Goal: Task Accomplishment & Management: Complete application form

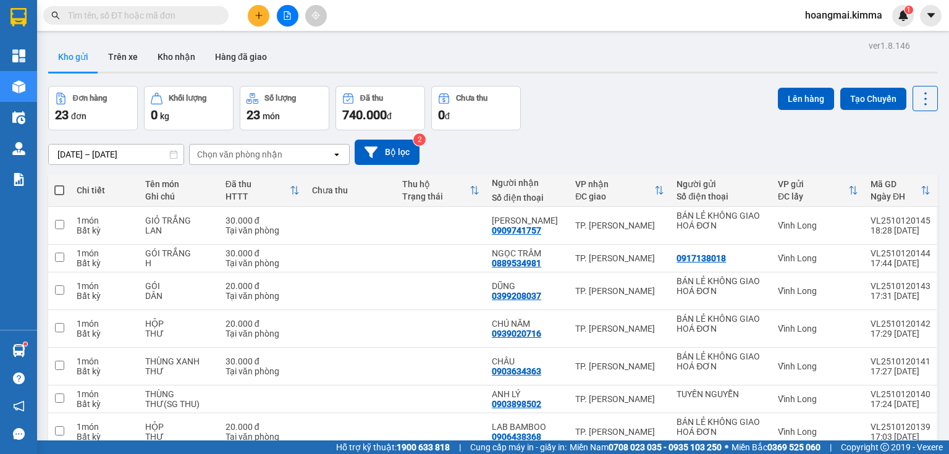
click at [257, 10] on button at bounding box center [259, 16] width 22 height 22
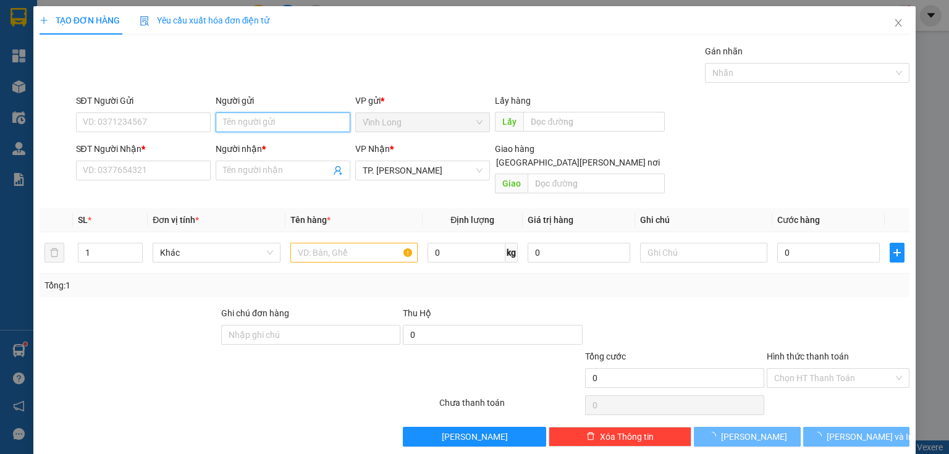
click at [291, 115] on input "Người gửi" at bounding box center [283, 122] width 135 height 20
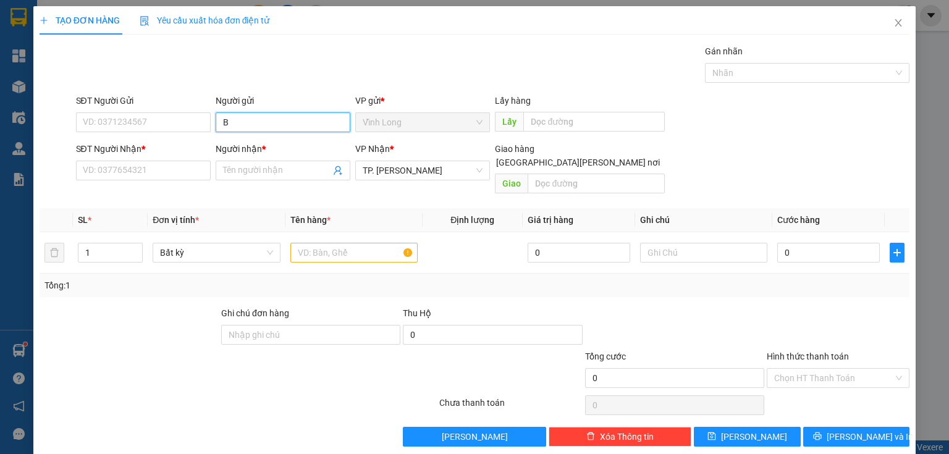
type input "BA"
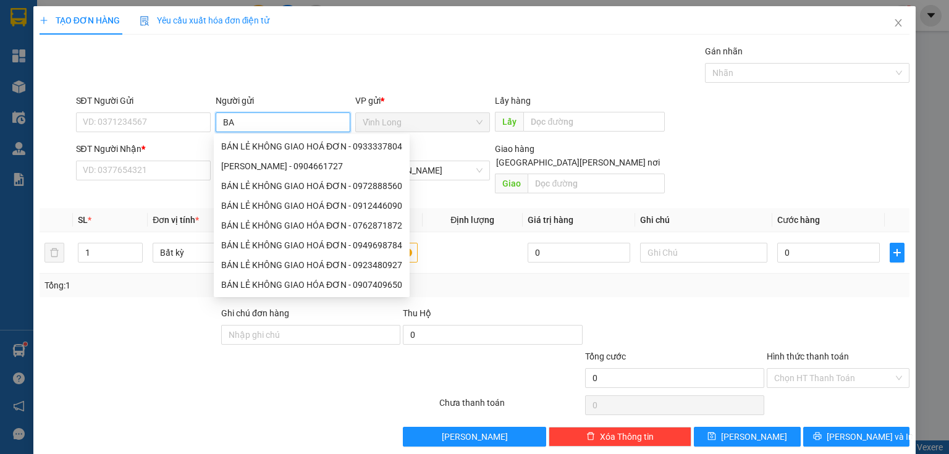
click at [297, 144] on div "BÁN LẺ KHÔNG GIAO HOÁ ĐƠN - 0933337804" at bounding box center [311, 147] width 181 height 14
type input "0933337804"
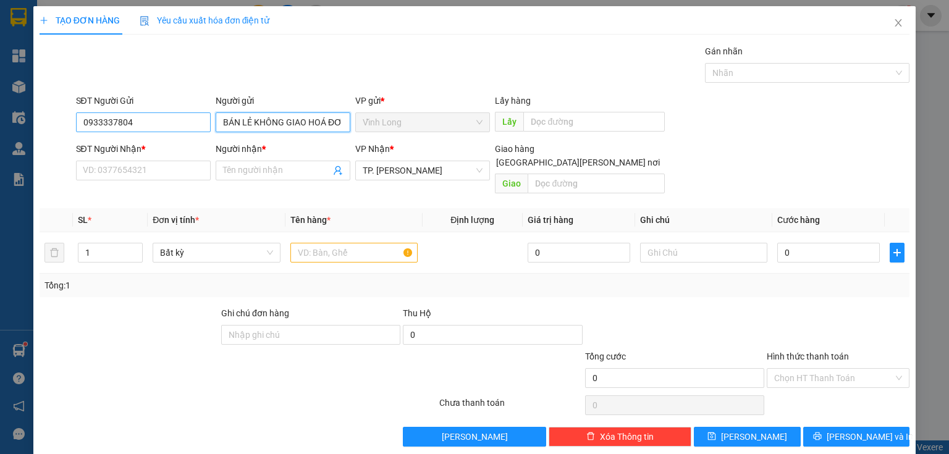
type input "BÁN LẺ KHÔNG GIAO HOÁ ĐƠN"
click at [146, 123] on input "0933337804" at bounding box center [143, 122] width 135 height 20
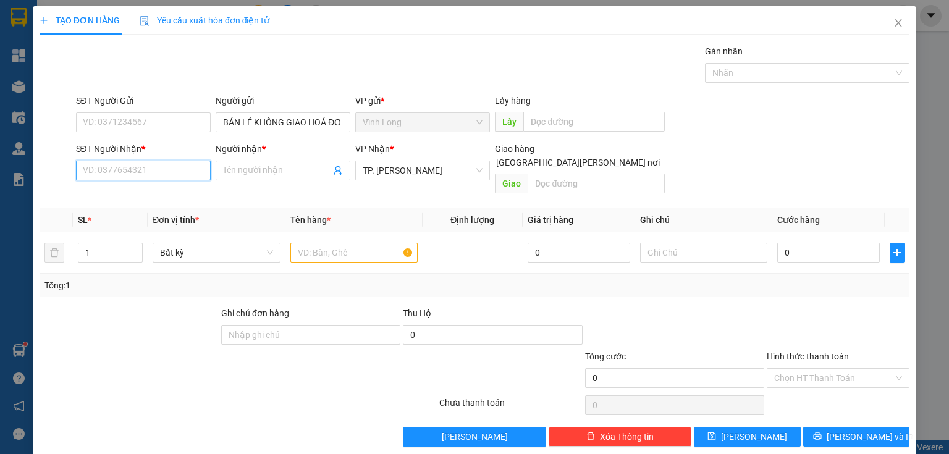
click at [145, 165] on input "SĐT Người Nhận *" at bounding box center [143, 171] width 135 height 20
click at [161, 189] on div "0961964099 - CHÍNH LAB" at bounding box center [153, 195] width 140 height 14
type input "0961964099"
type input "CHÍNH LAB"
type input "0961964099"
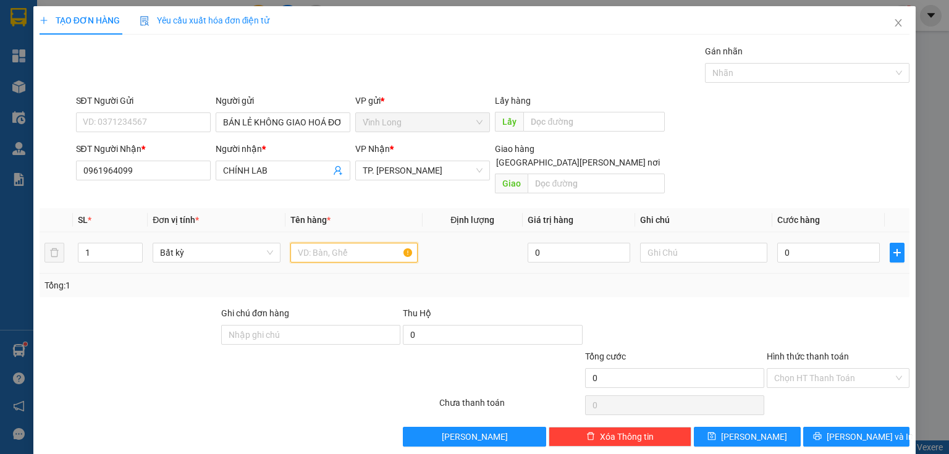
click at [377, 243] on input "text" at bounding box center [353, 253] width 127 height 20
type input "HỘP"
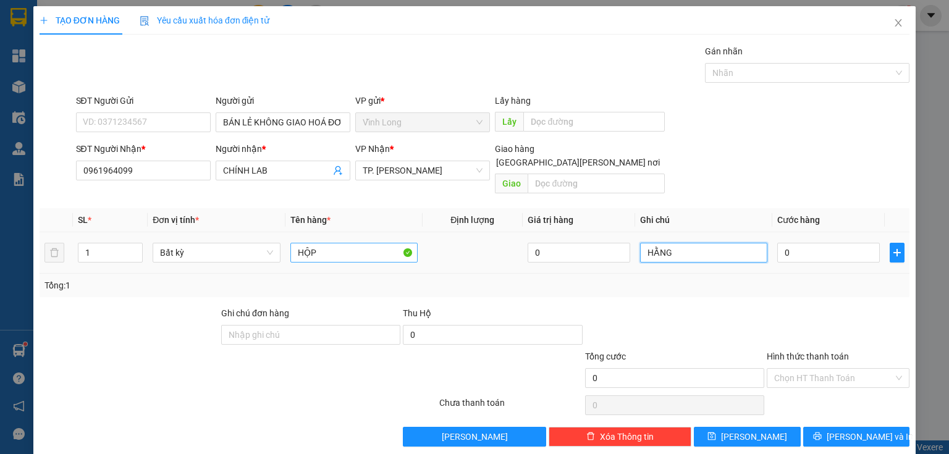
type input "HẰNG"
type input "2"
type input "20"
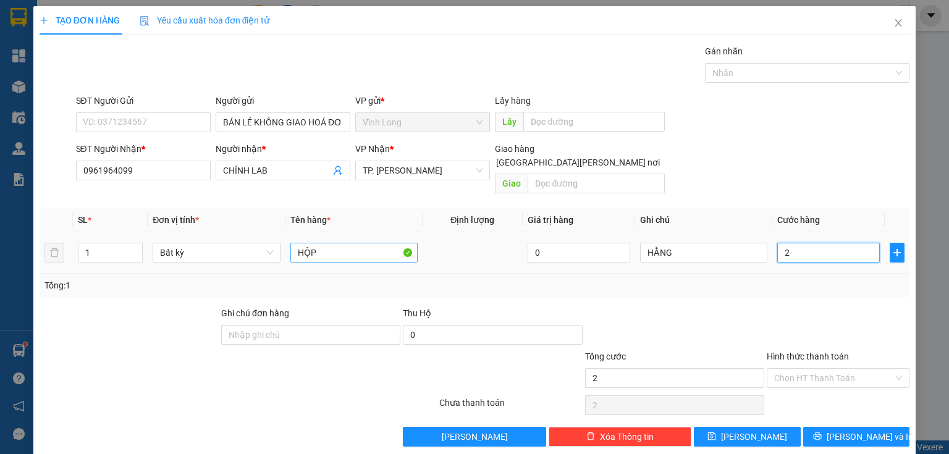
type input "20"
type input "20.000"
click at [759, 282] on div "Tổng: 1" at bounding box center [475, 285] width 870 height 23
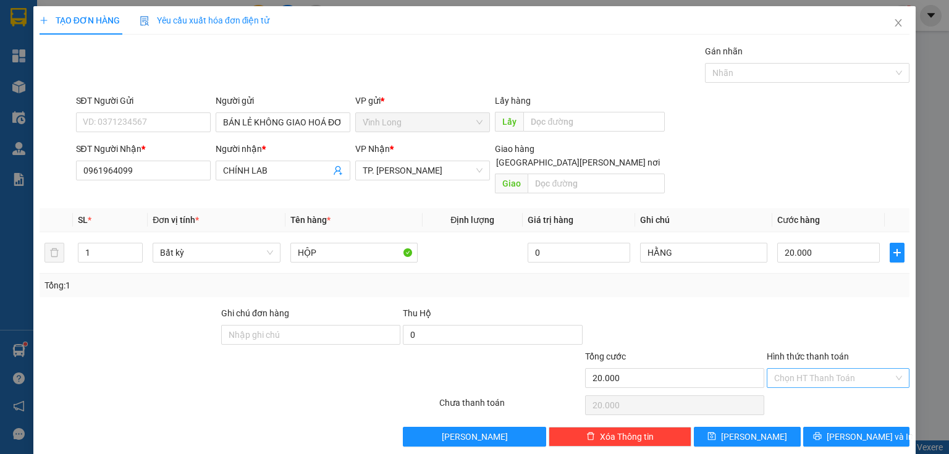
click at [801, 369] on input "Hình thức thanh toán" at bounding box center [833, 378] width 119 height 19
click at [810, 384] on div "Tại văn phòng" at bounding box center [831, 388] width 127 height 14
type input "0"
click at [856, 433] on div "TẠO ĐƠN HÀNG Yêu cầu xuất hóa đơn điện tử Transit Pickup Surcharge Ids Transit …" at bounding box center [474, 231] width 882 height 450
click at [857, 431] on button "Lưu và In" at bounding box center [856, 437] width 107 height 20
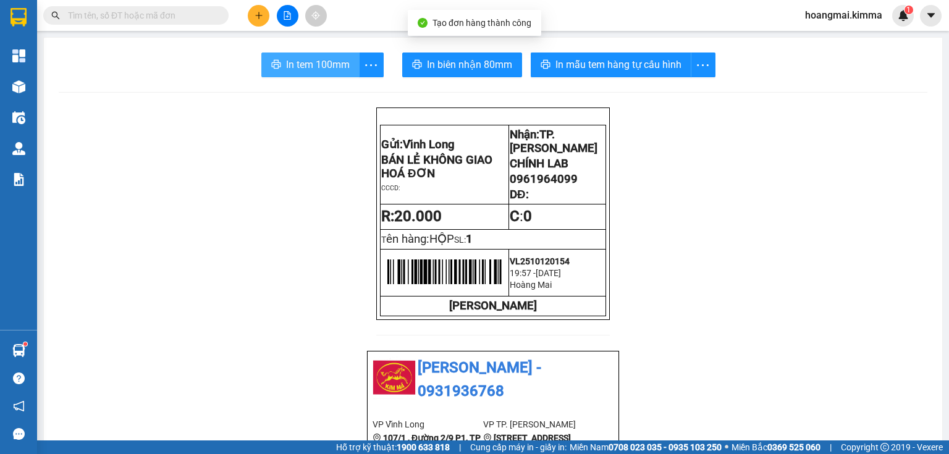
click at [261, 67] on button "In tem 100mm" at bounding box center [310, 65] width 98 height 25
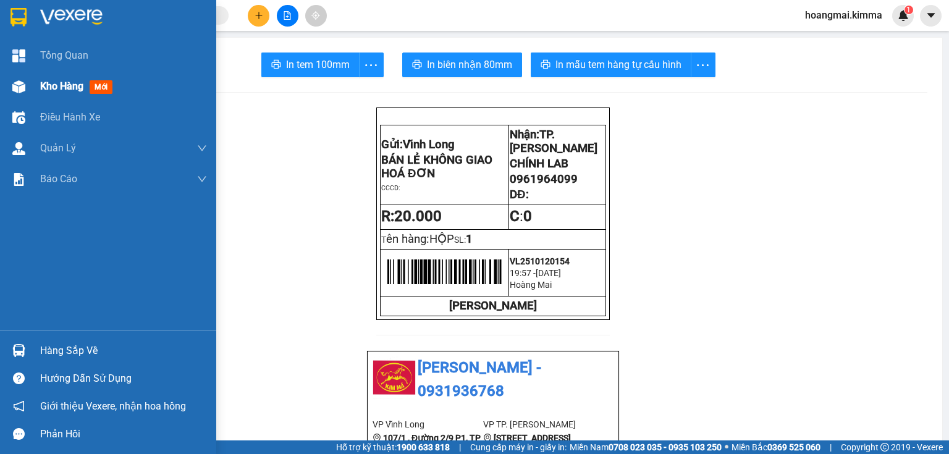
click at [23, 93] on div at bounding box center [19, 87] width 22 height 22
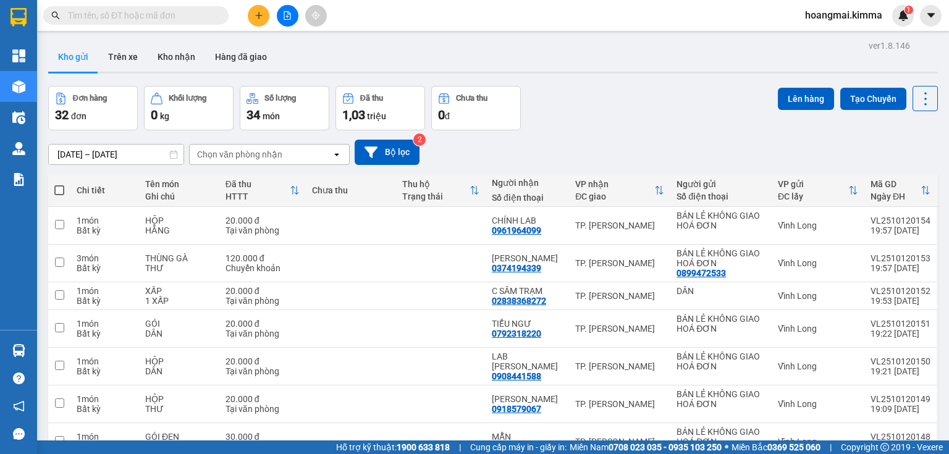
click at [571, 132] on div "[DATE] – [DATE] Press the down arrow key to interact with the calendar and sele…" at bounding box center [493, 152] width 890 height 44
